Goal: Task Accomplishment & Management: Use online tool/utility

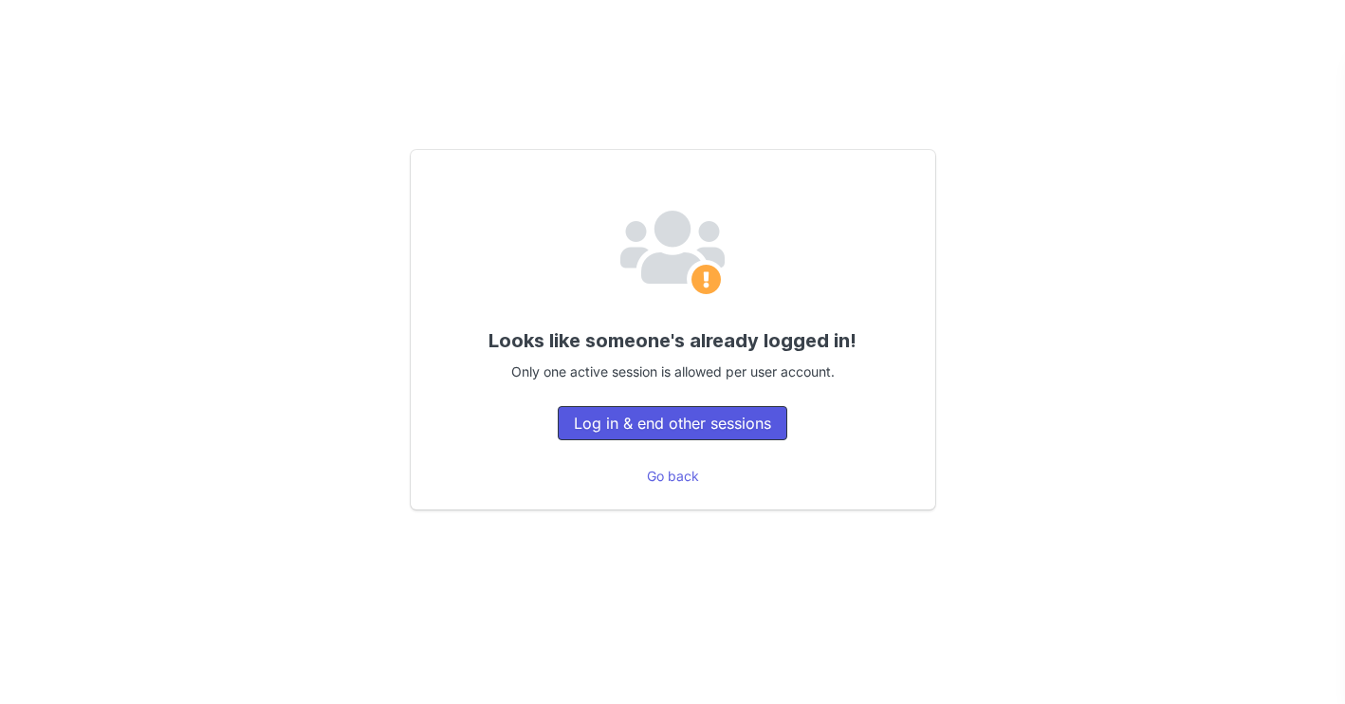
click at [677, 430] on button "Log in & end other sessions" at bounding box center [673, 423] width 230 height 34
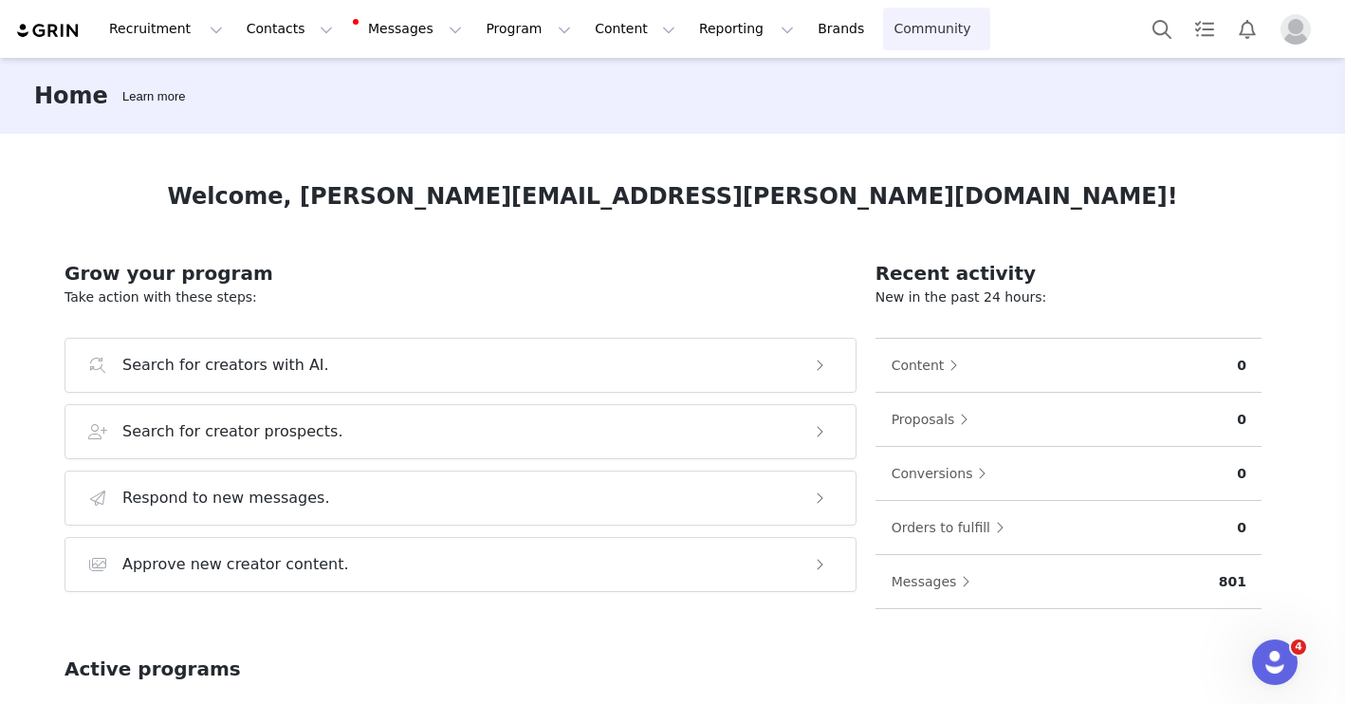
click at [883, 35] on link "Community Community" at bounding box center [937, 29] width 108 height 43
click at [688, 35] on button "Reporting Reporting" at bounding box center [747, 29] width 118 height 43
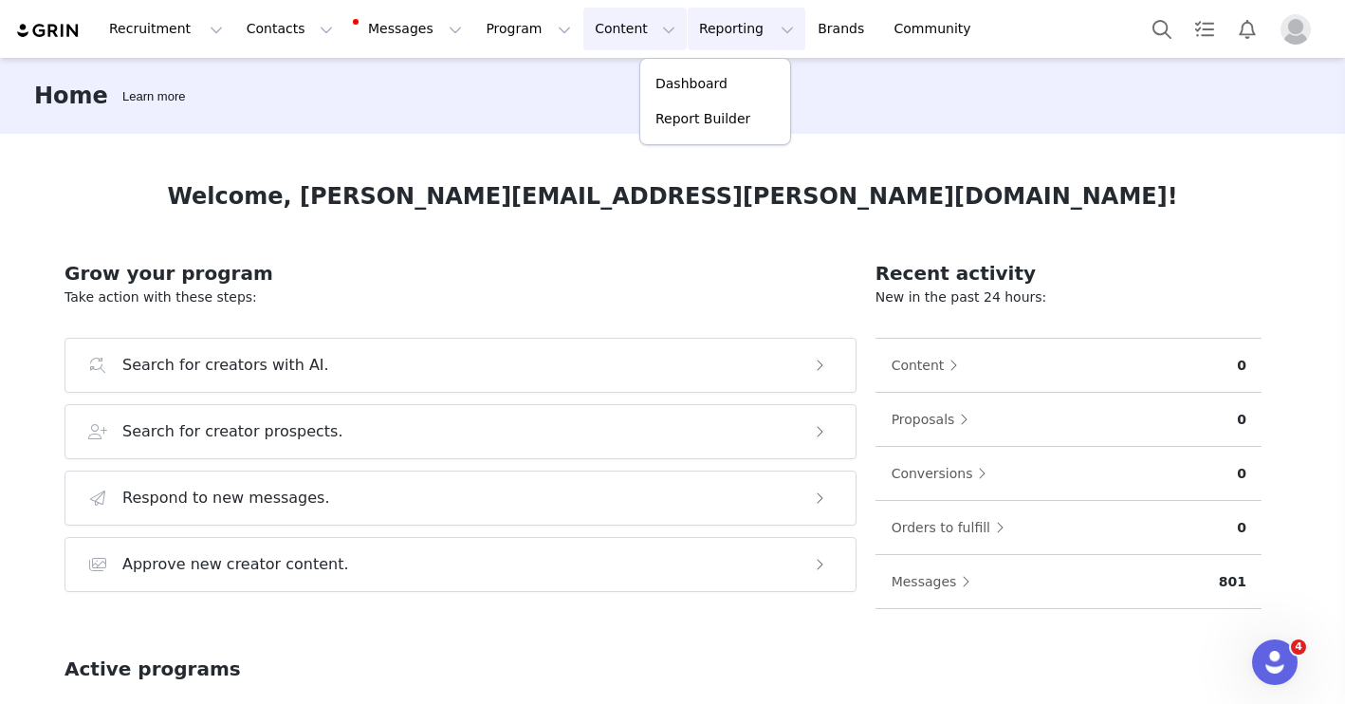
click at [589, 33] on button "Content Content" at bounding box center [634, 29] width 103 height 43
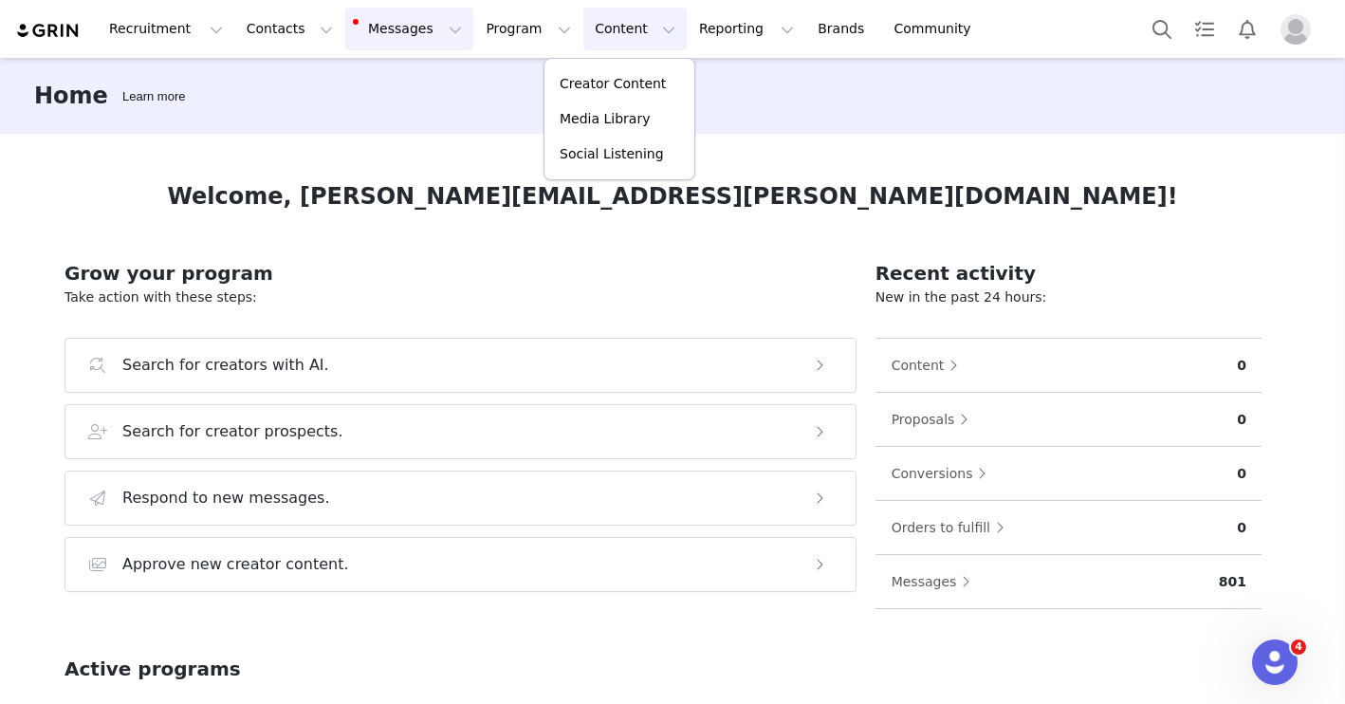
click at [382, 30] on button "Messages Messages" at bounding box center [409, 29] width 128 height 43
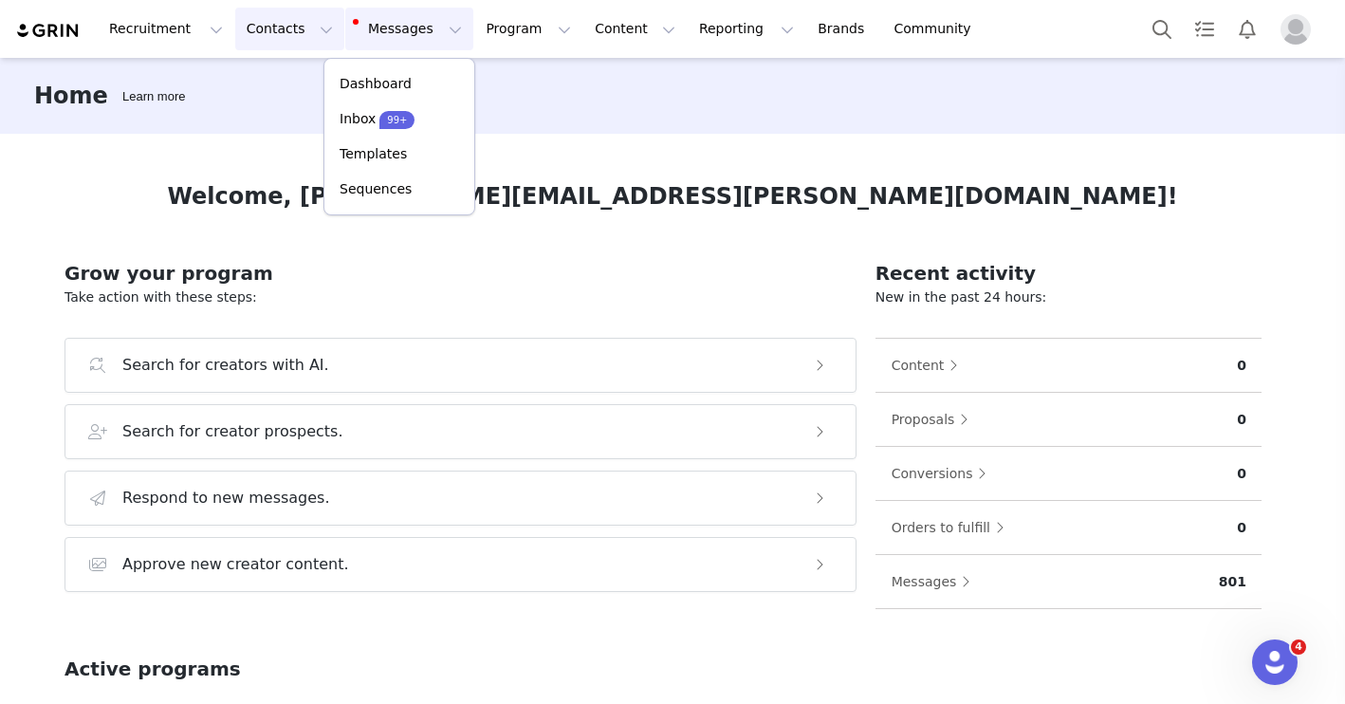
click at [282, 33] on button "Contacts Contacts" at bounding box center [289, 29] width 109 height 43
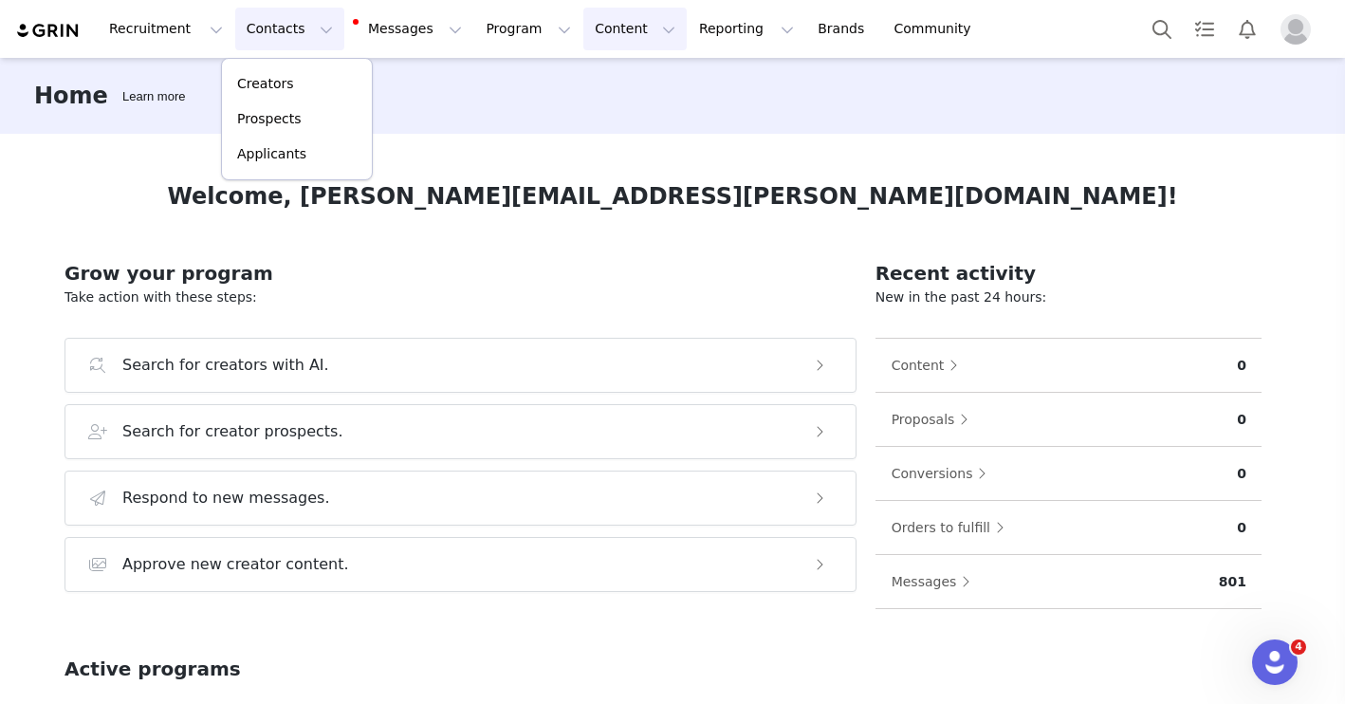
click at [586, 37] on button "Content Content" at bounding box center [634, 29] width 103 height 43
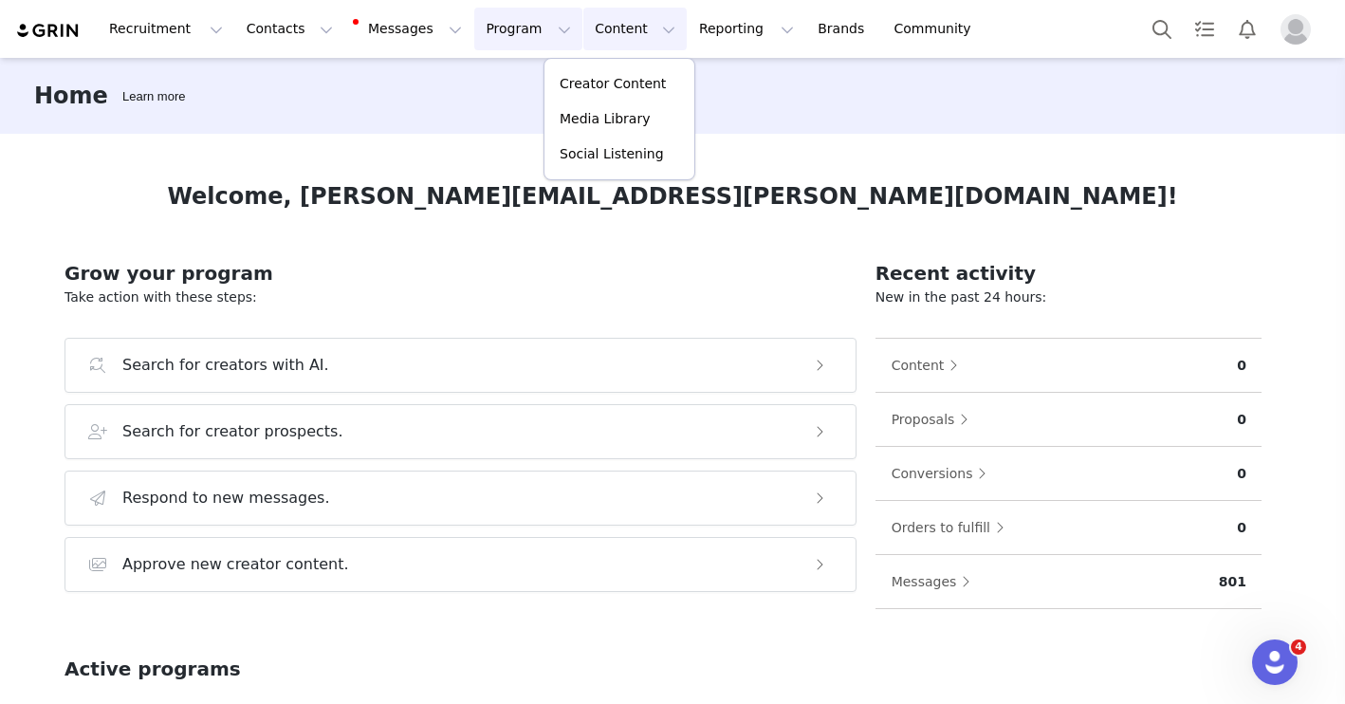
click at [491, 27] on button "Program Program" at bounding box center [528, 29] width 108 height 43
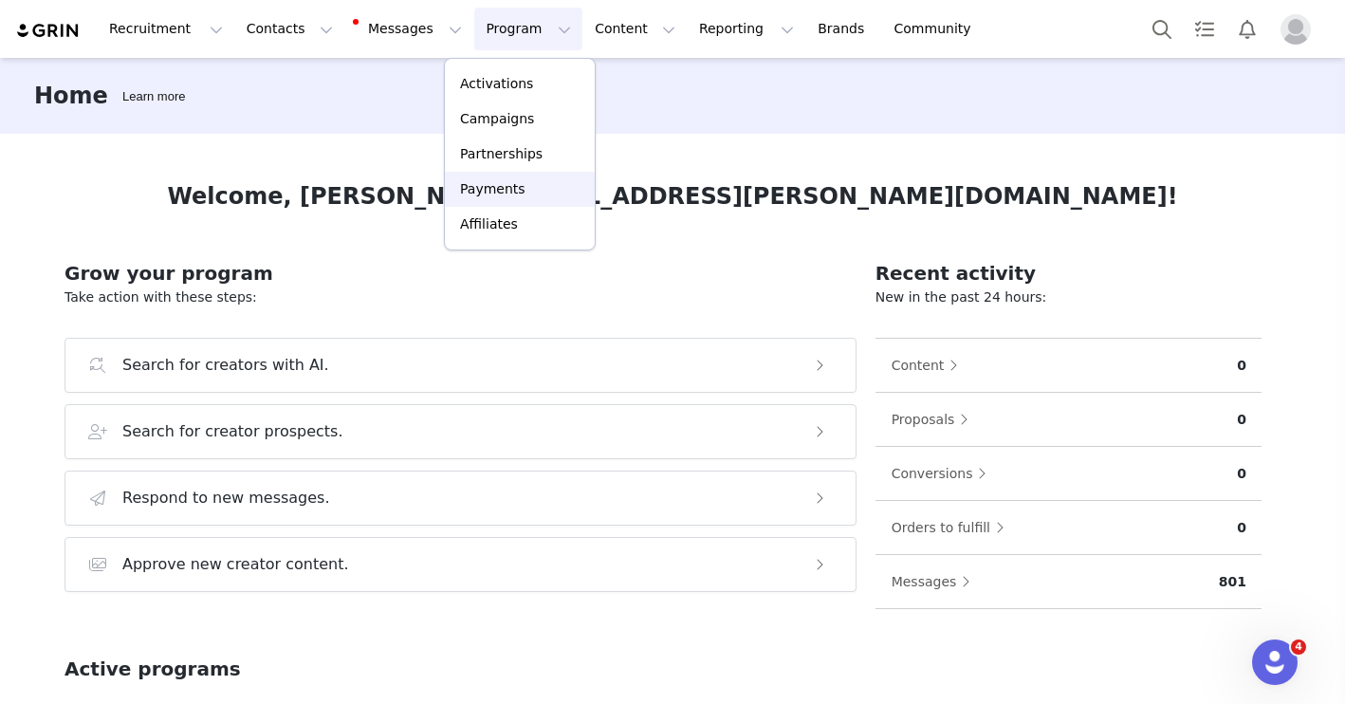
click at [509, 187] on p "Payments" at bounding box center [492, 189] width 65 height 20
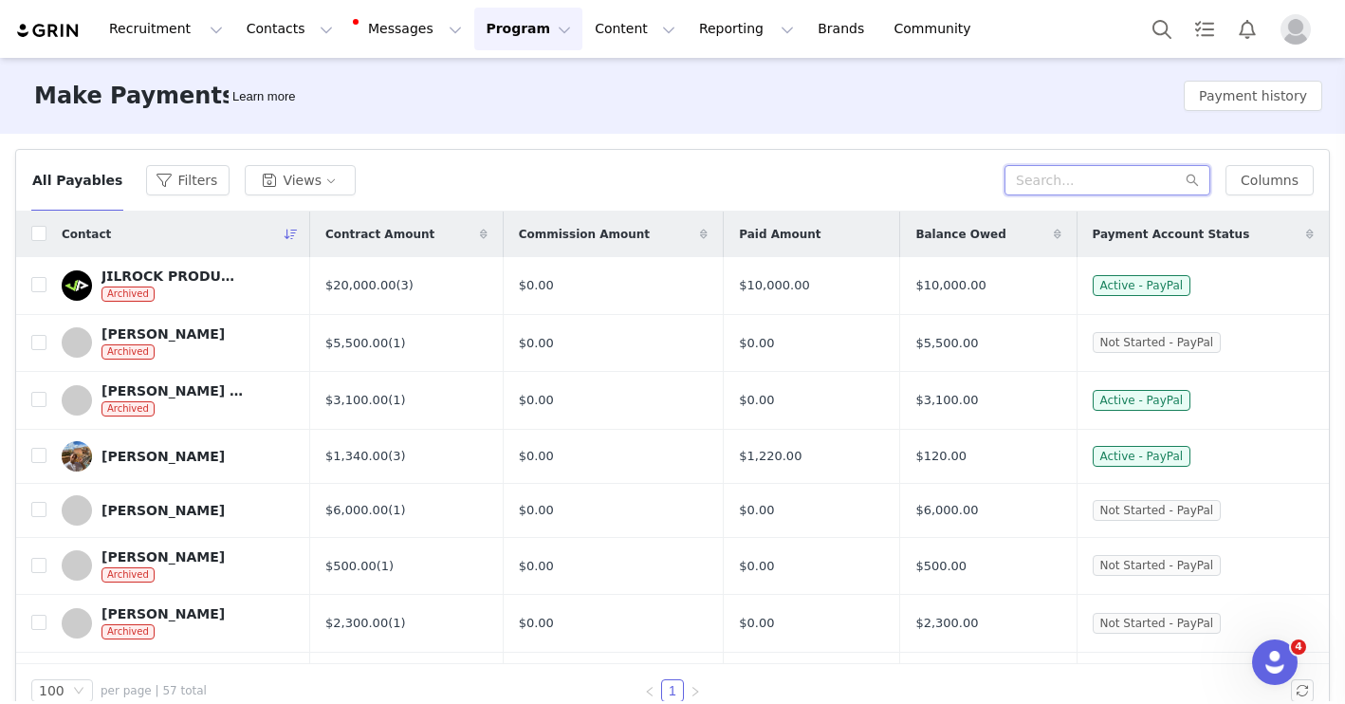
click at [1139, 183] on input "text" at bounding box center [1107, 180] width 206 height 30
type input "[PERSON_NAME]"
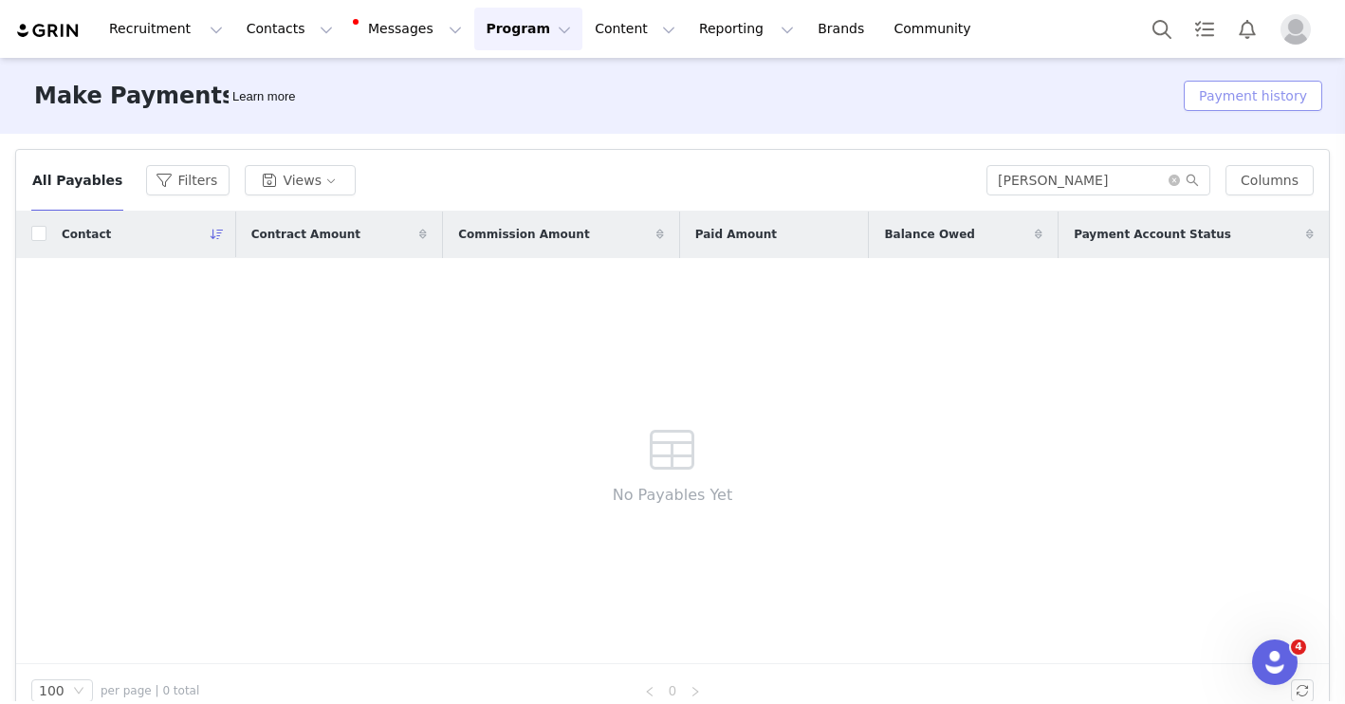
click at [1266, 95] on button "Payment history" at bounding box center [1253, 96] width 138 height 30
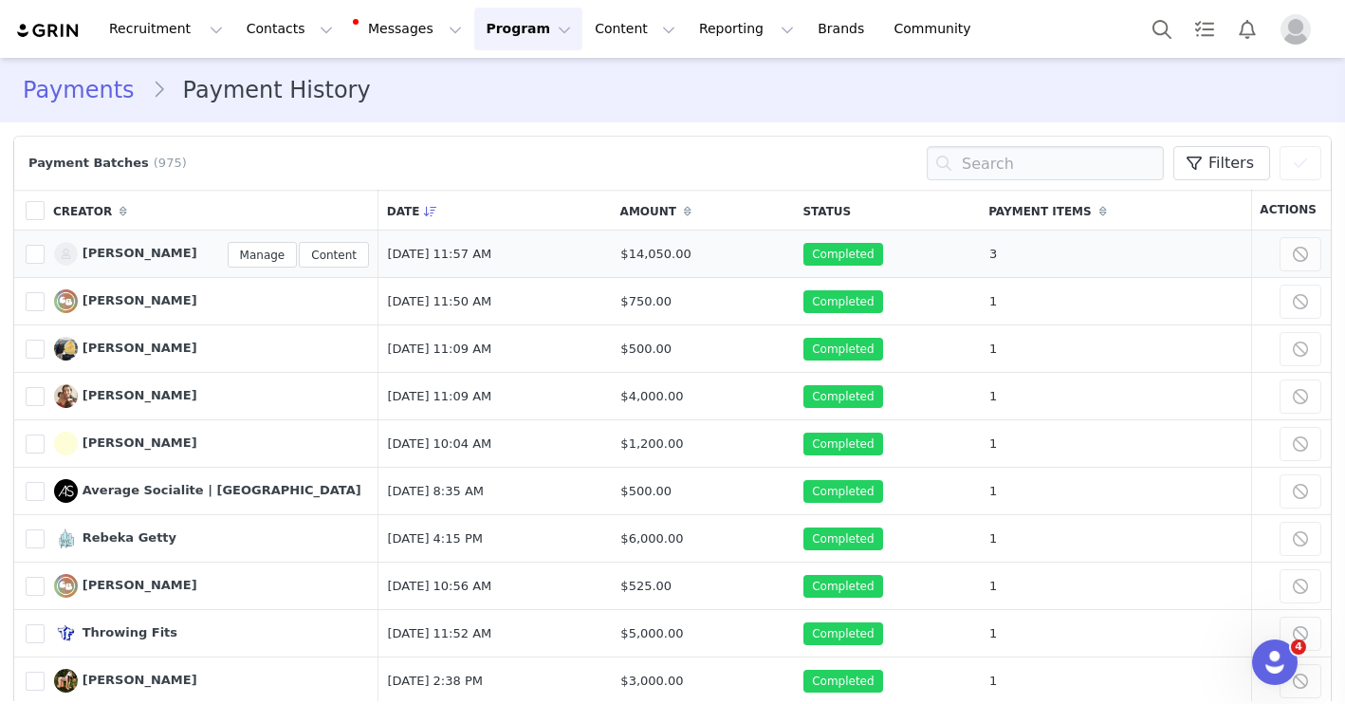
click at [112, 256] on span "[PERSON_NAME]" at bounding box center [140, 253] width 115 height 14
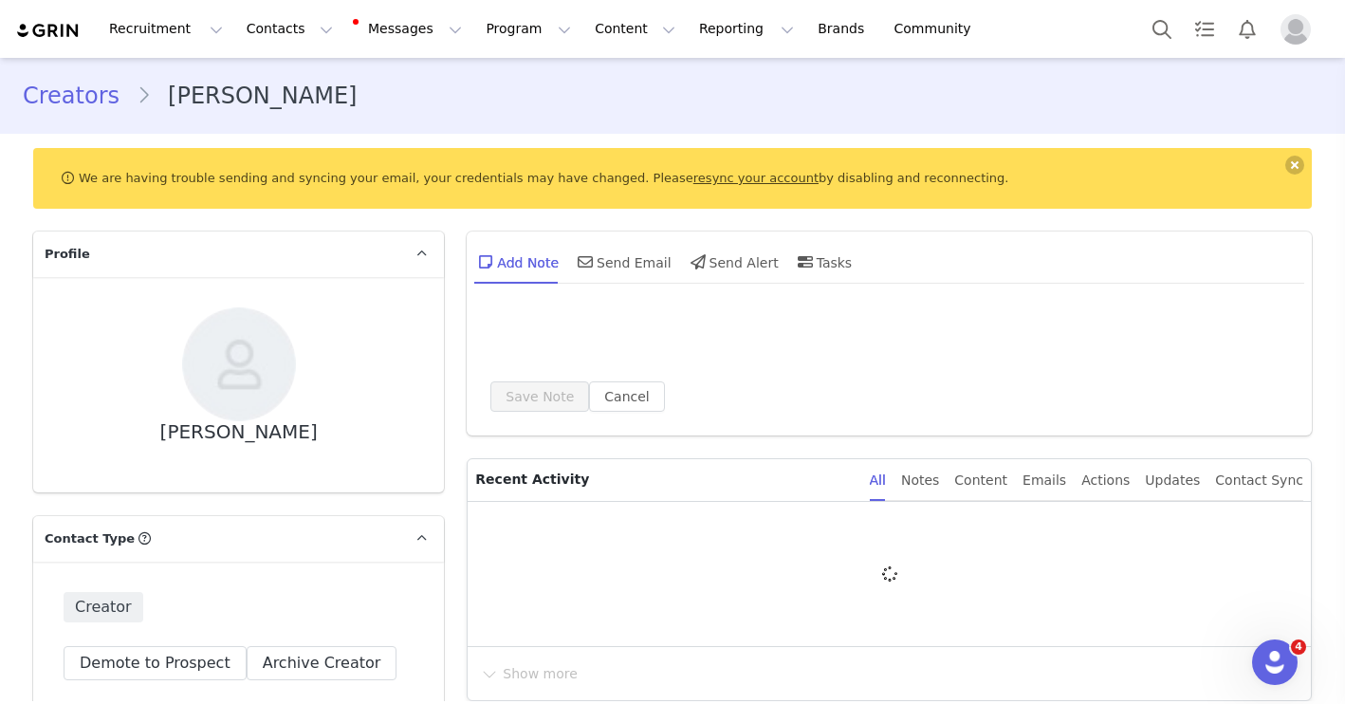
type input "+1 ([GEOGRAPHIC_DATA])"
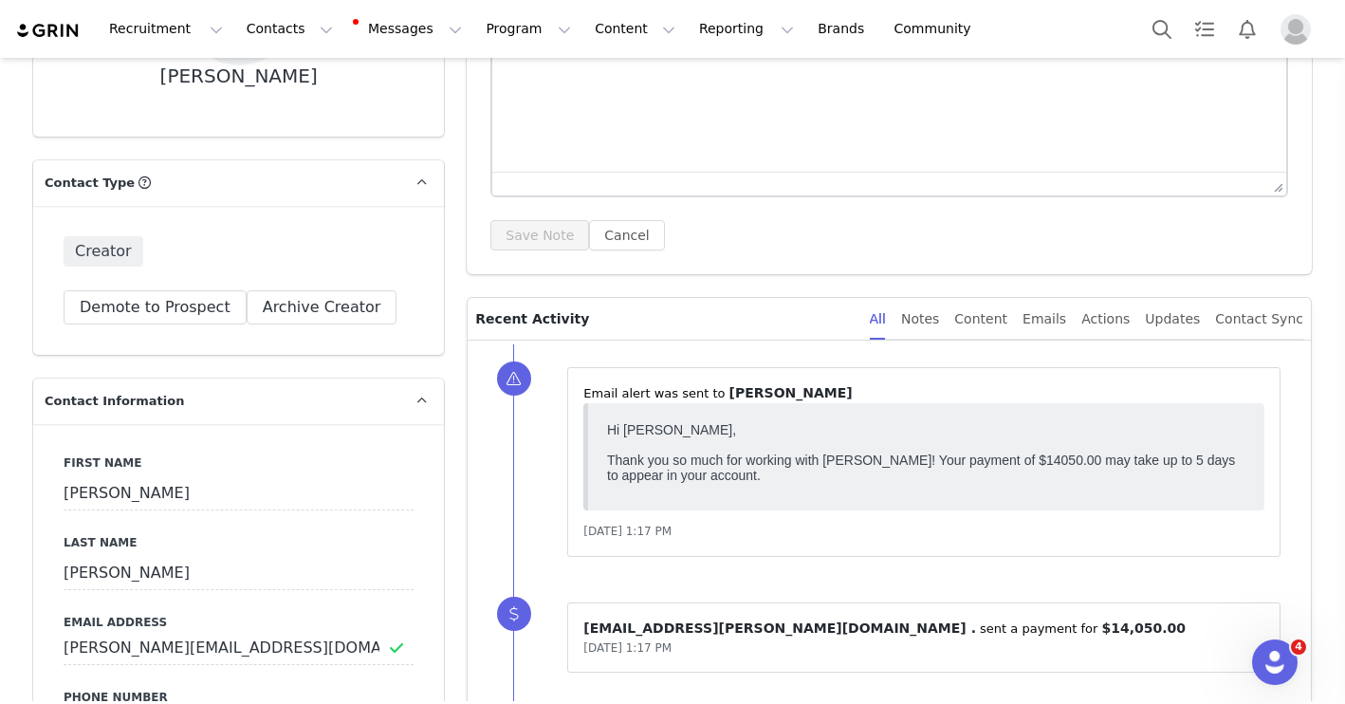
scroll to position [508, 0]
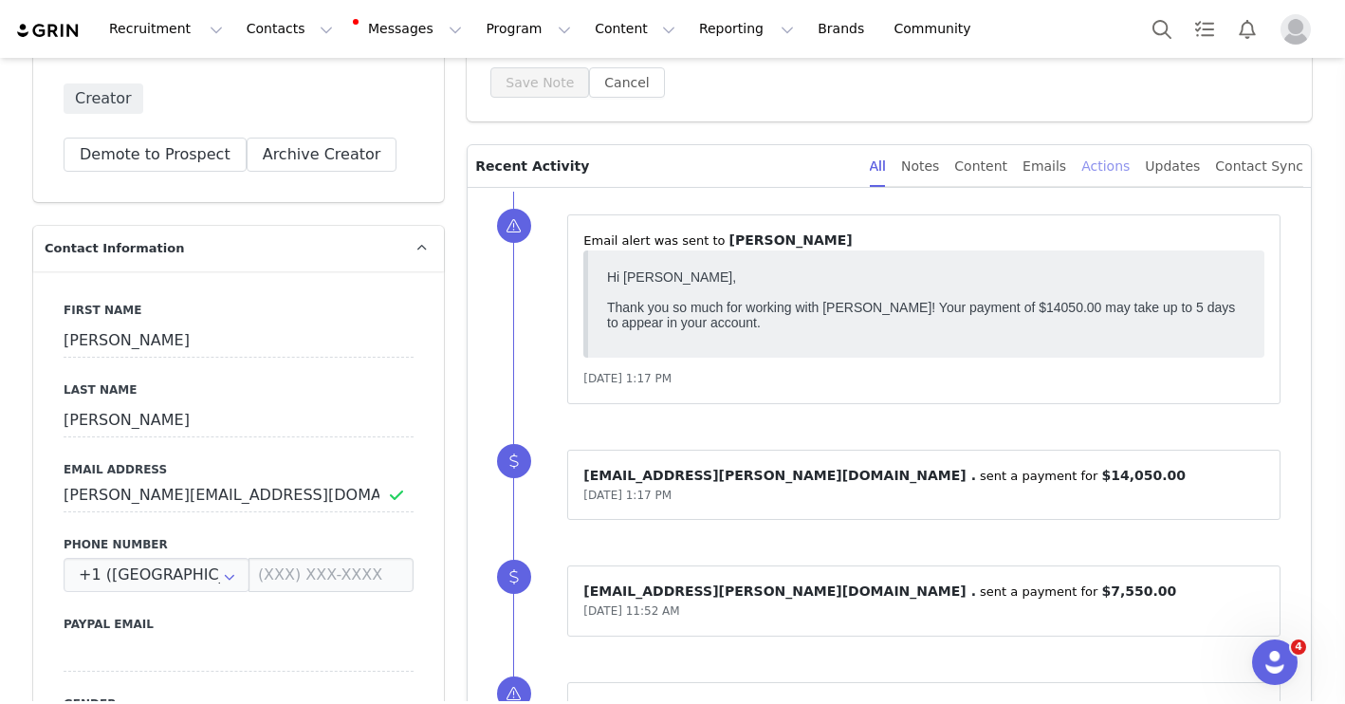
click at [1130, 162] on div "Actions" at bounding box center [1105, 166] width 48 height 43
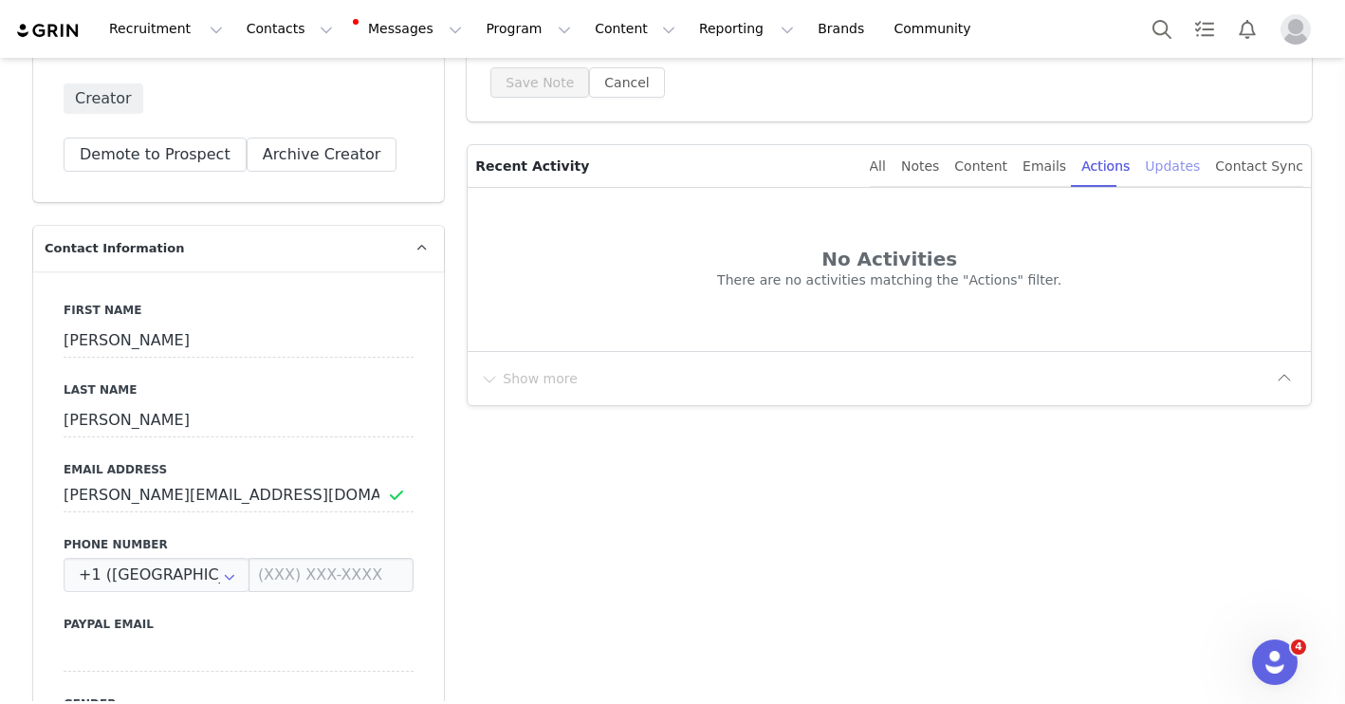
click at [1168, 171] on div "Updates" at bounding box center [1172, 166] width 55 height 43
click at [939, 164] on div "Notes" at bounding box center [920, 166] width 38 height 43
click at [886, 164] on div "All" at bounding box center [878, 166] width 16 height 43
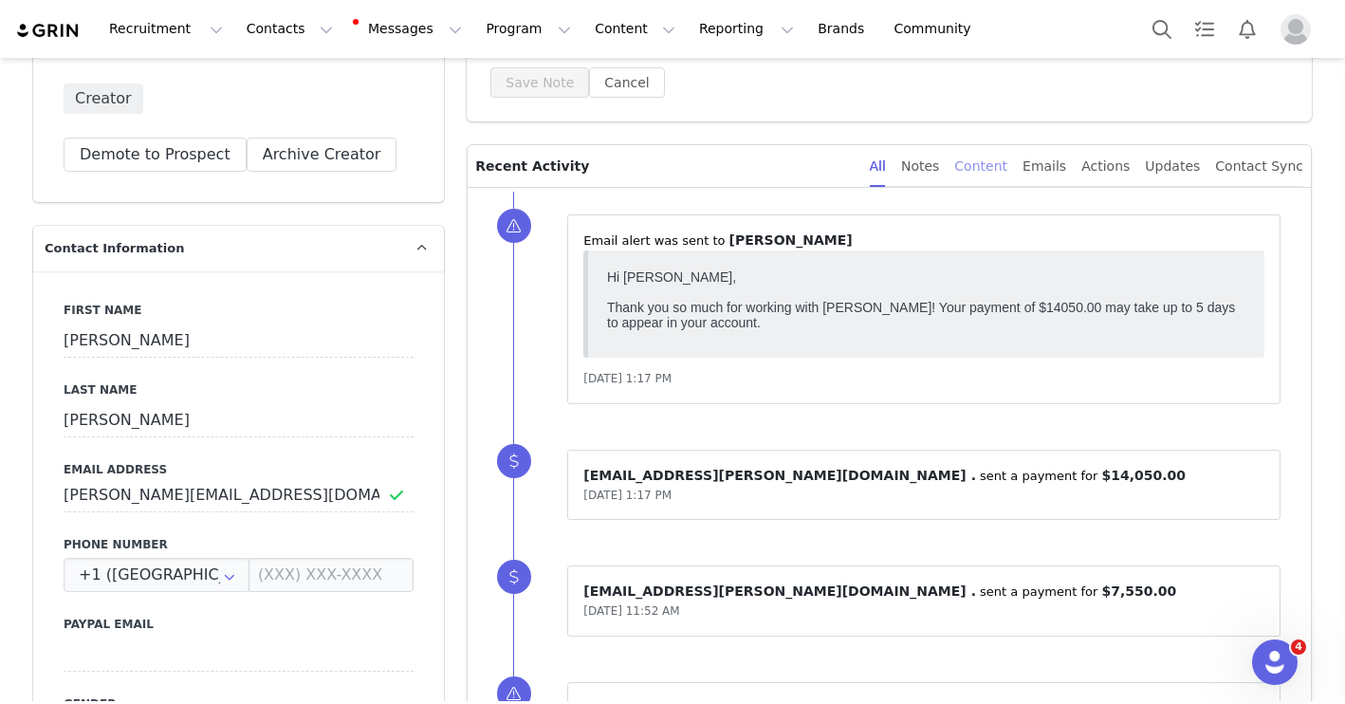
scroll to position [0, 0]
click at [1004, 167] on div "Content" at bounding box center [980, 166] width 53 height 43
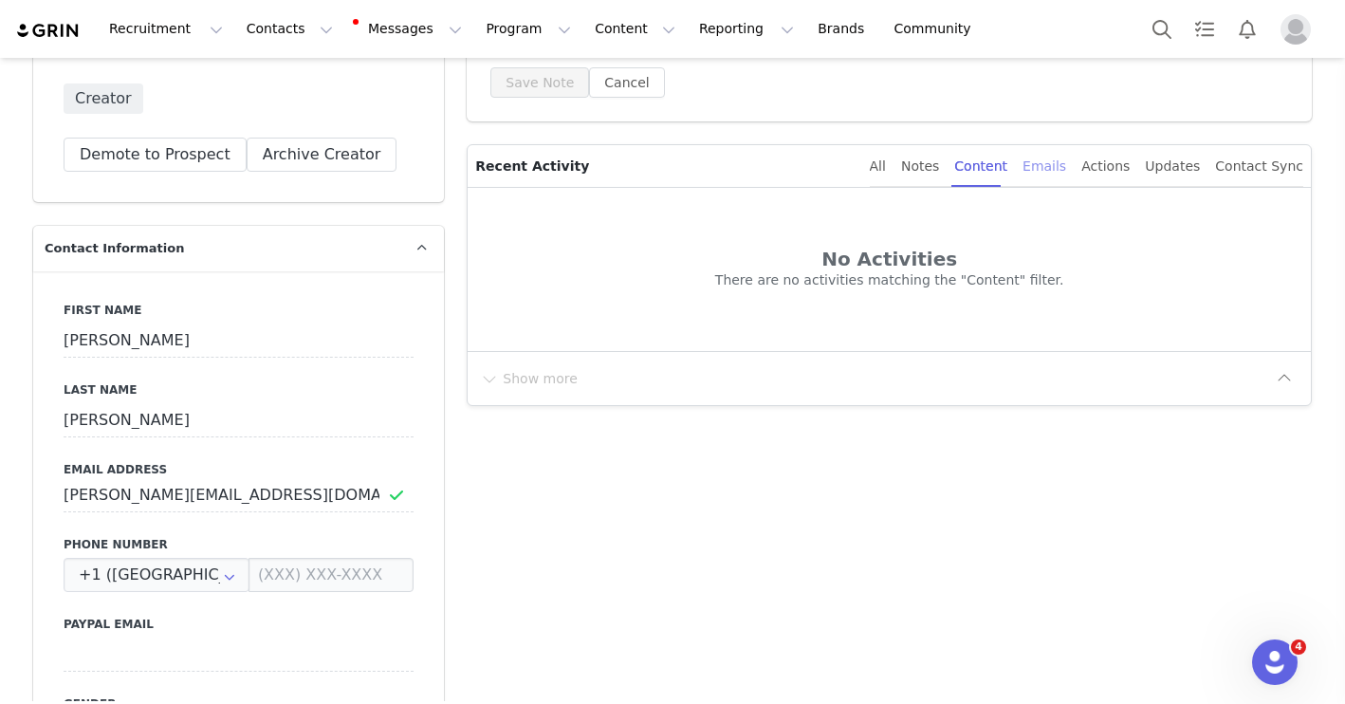
click at [1063, 169] on div "Emails" at bounding box center [1044, 166] width 44 height 43
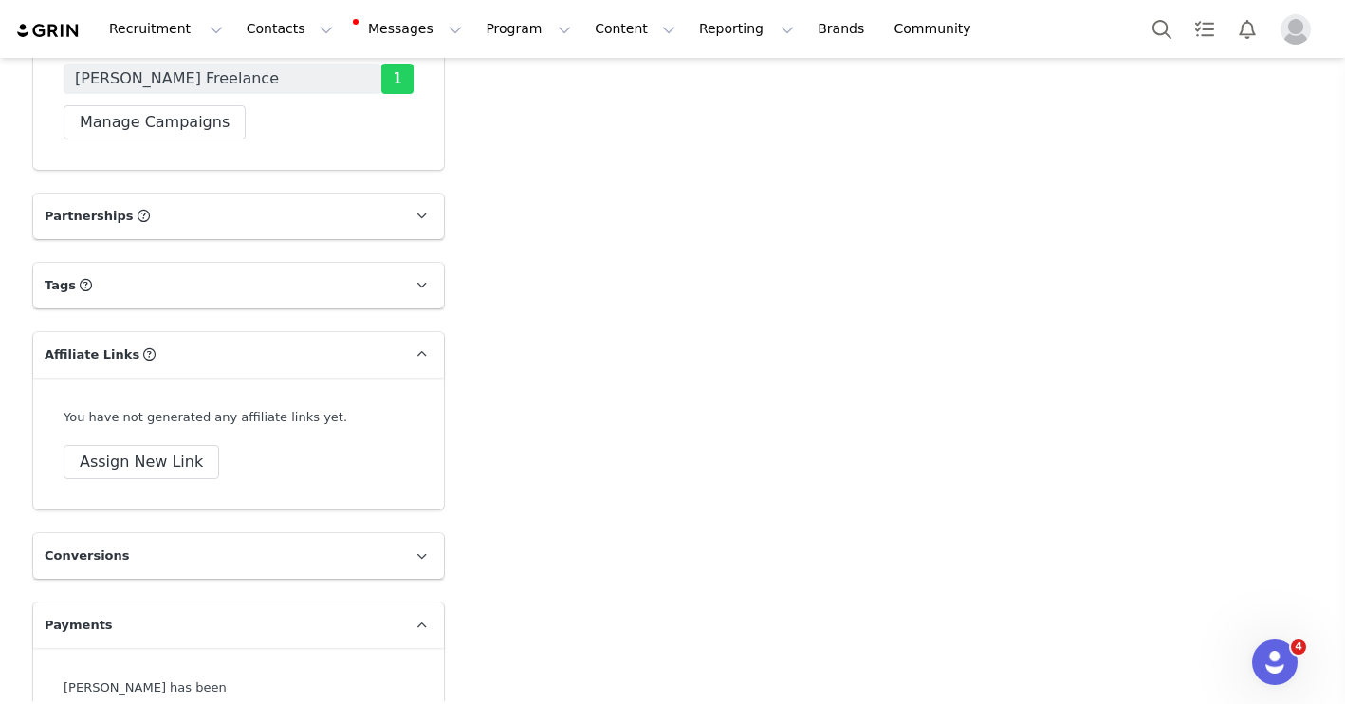
scroll to position [2952, 0]
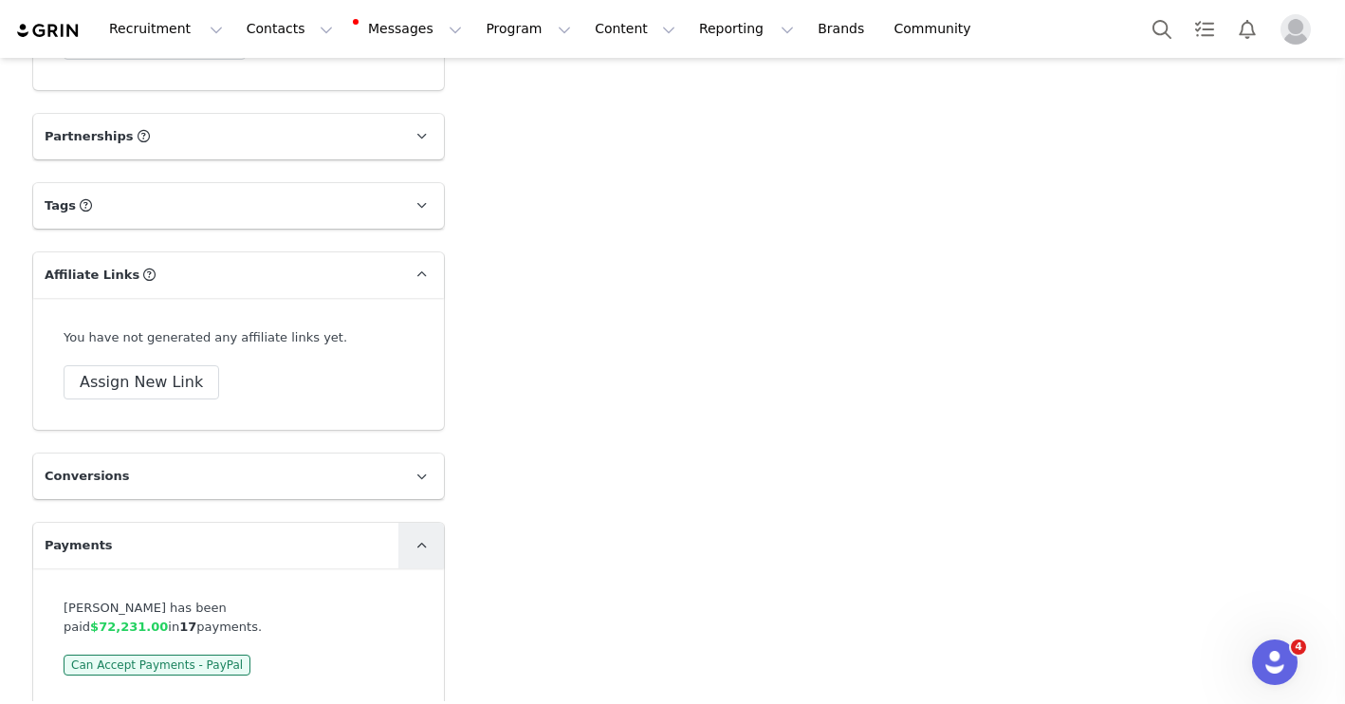
click at [424, 542] on icon at bounding box center [421, 546] width 10 height 12
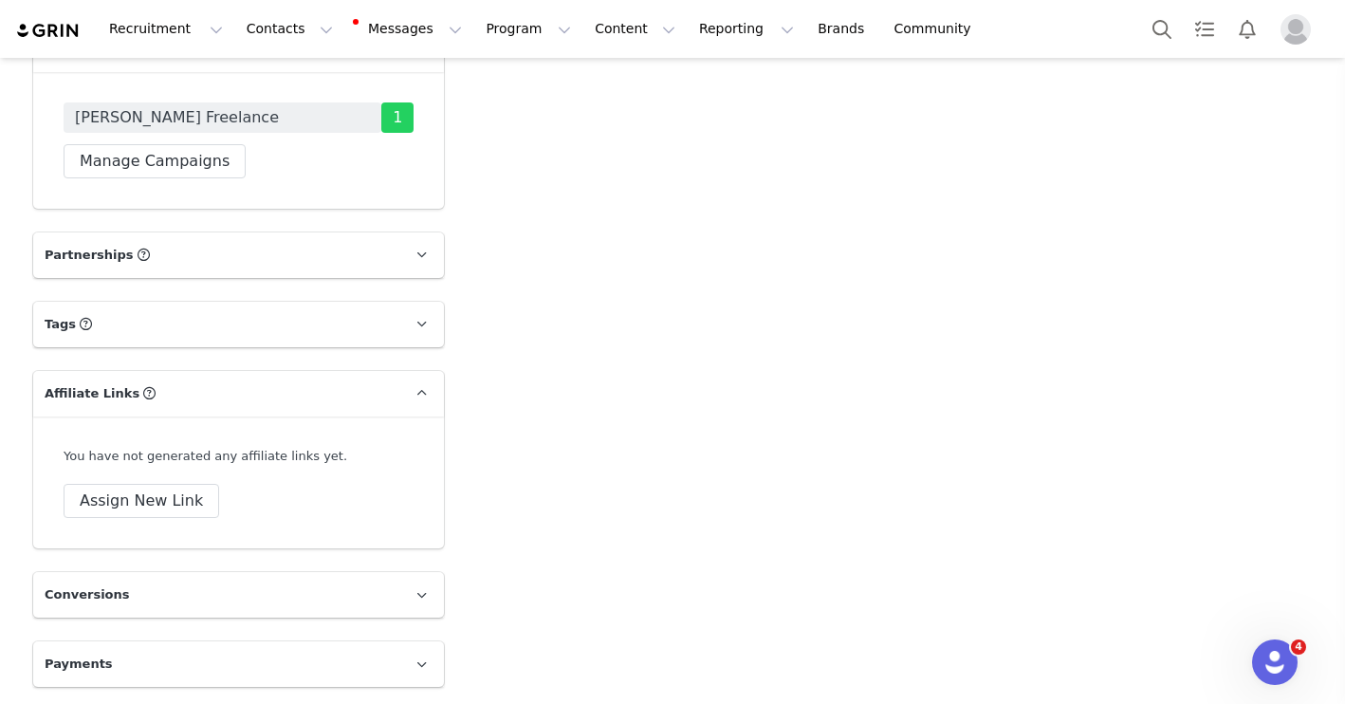
click at [96, 666] on span "Payments" at bounding box center [79, 663] width 68 height 19
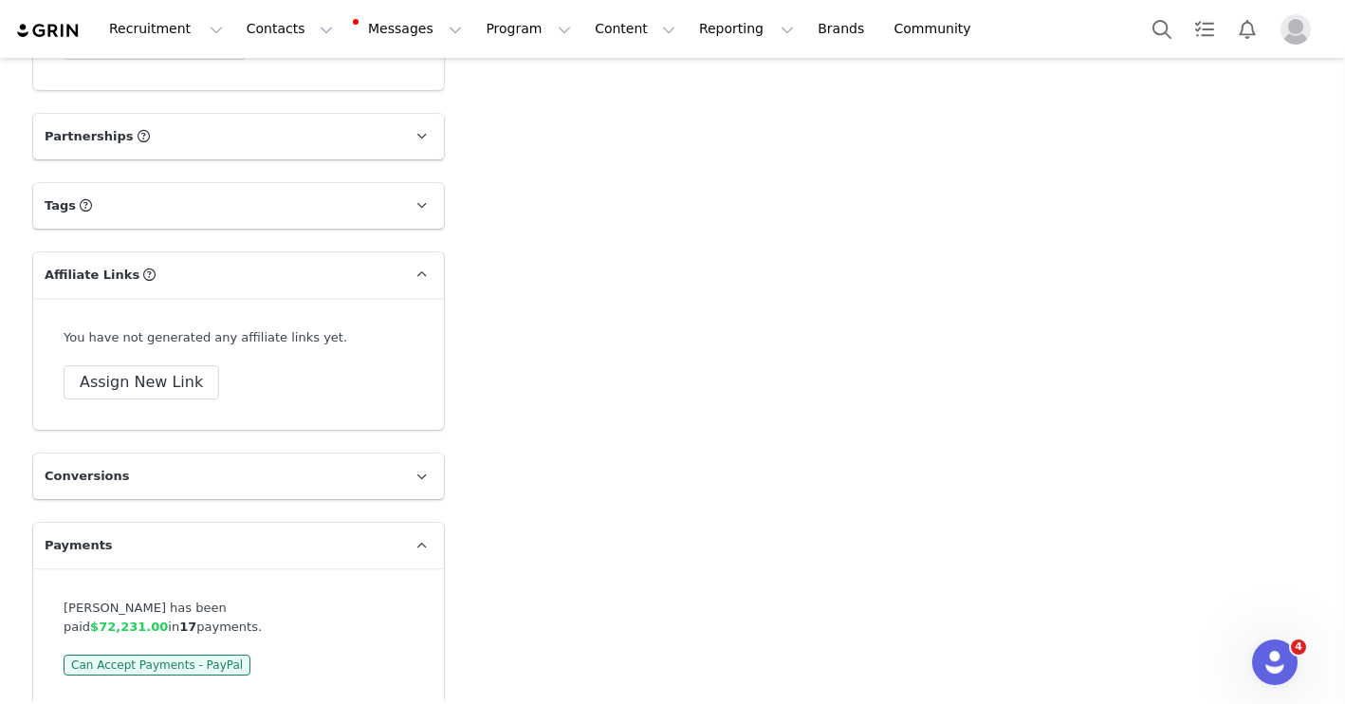
click at [168, 619] on span "$72,231.00" at bounding box center [129, 626] width 78 height 14
click at [347, 606] on div "[PERSON_NAME] has been paid $72,231.00 in 17 payments." at bounding box center [239, 616] width 350 height 37
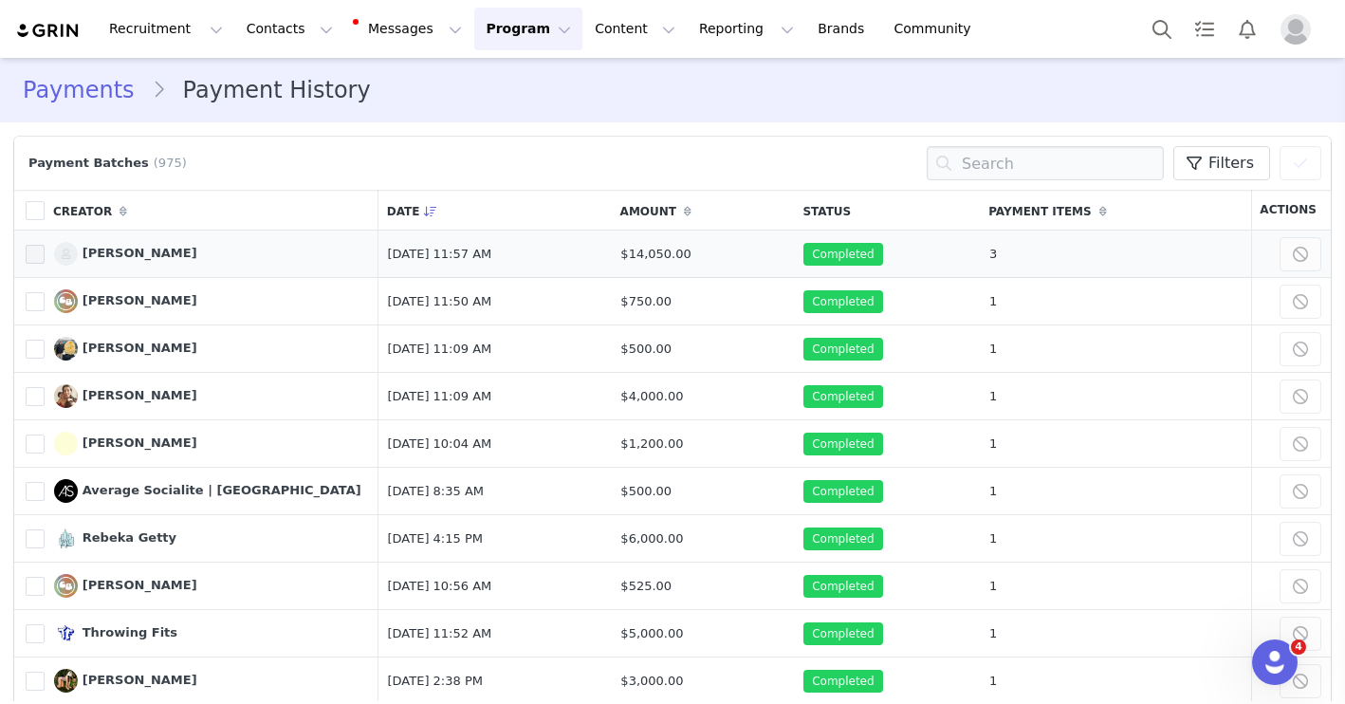
click at [39, 250] on span at bounding box center [35, 254] width 19 height 19
click at [45, 245] on input "798001" at bounding box center [45, 245] width 0 height 0
click at [39, 250] on span at bounding box center [35, 254] width 19 height 19
click at [45, 245] on input "798001" at bounding box center [45, 245] width 0 height 0
click at [1070, 155] on input "text" at bounding box center [1045, 163] width 237 height 34
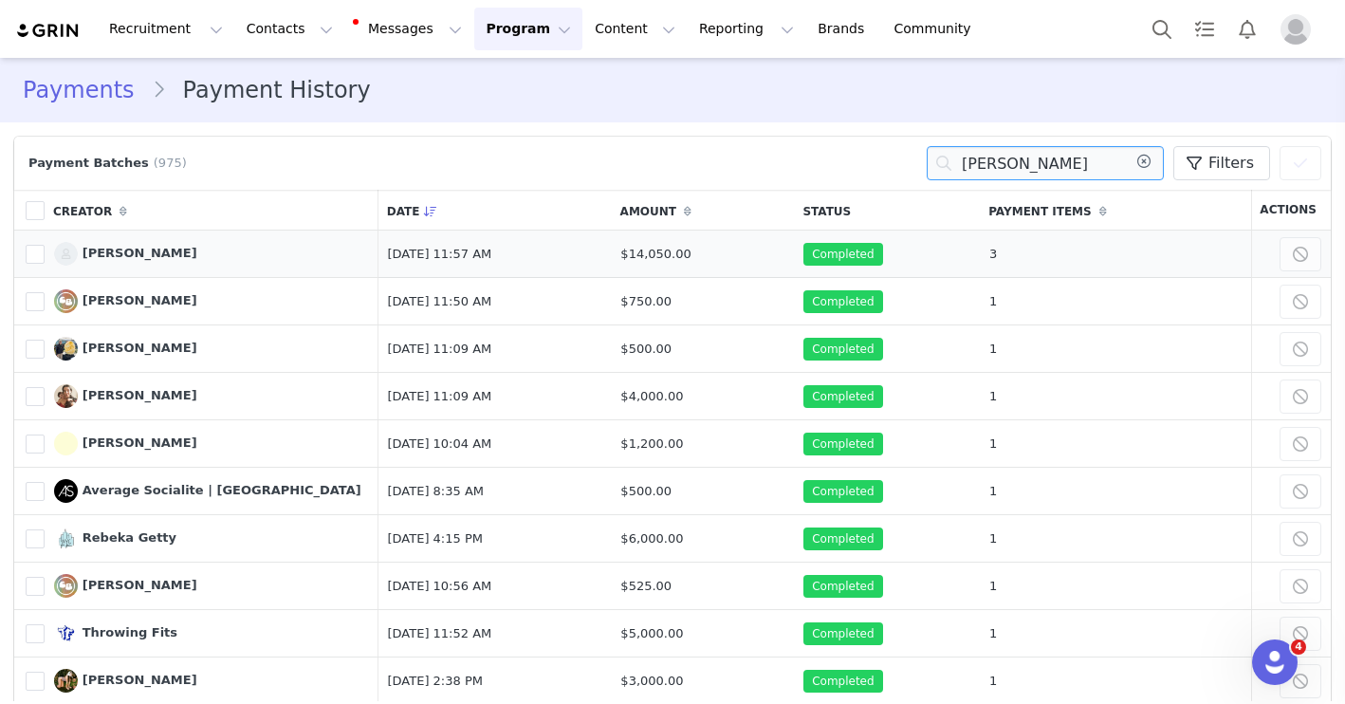
type input "[PERSON_NAME]"
